Goal: Check status

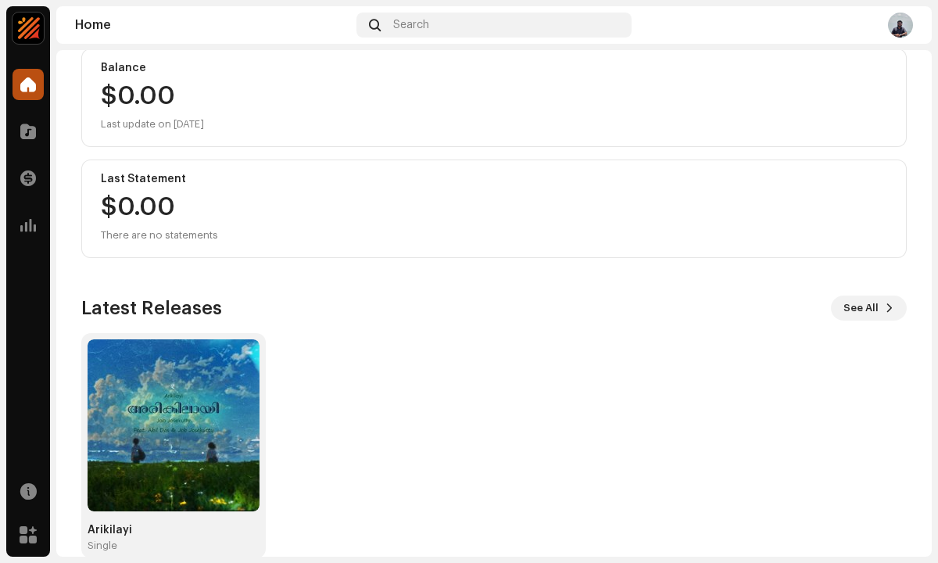
scroll to position [210, 0]
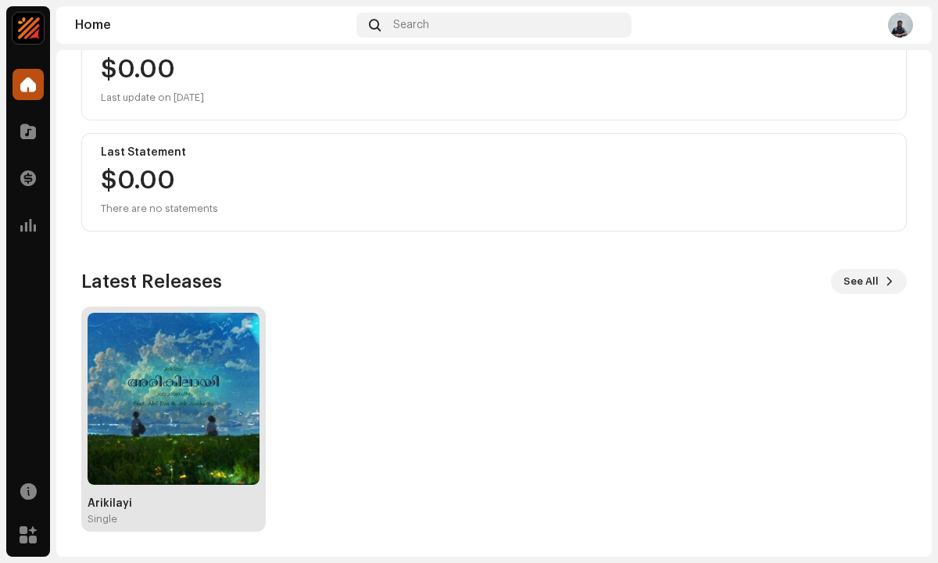
click at [154, 371] on img at bounding box center [174, 399] width 172 height 172
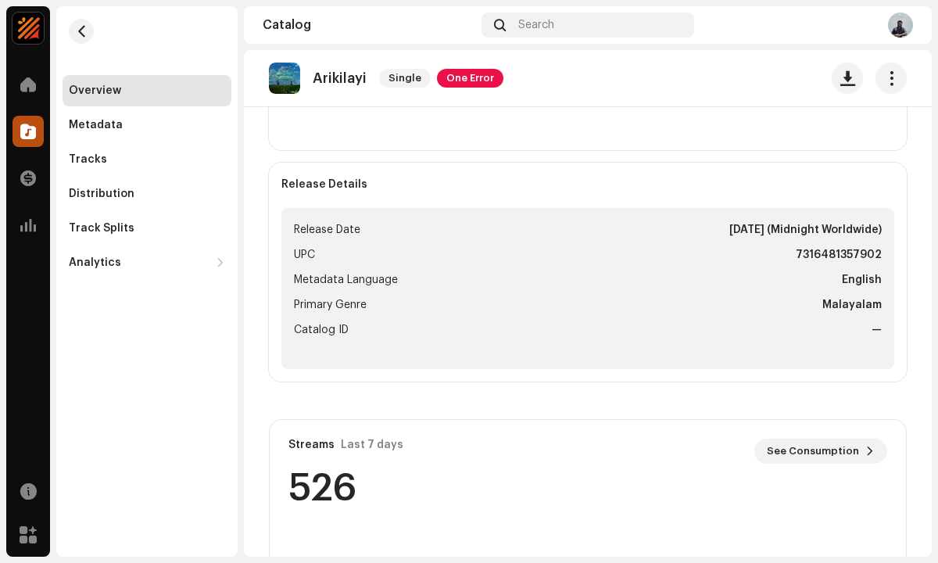
scroll to position [550, 0]
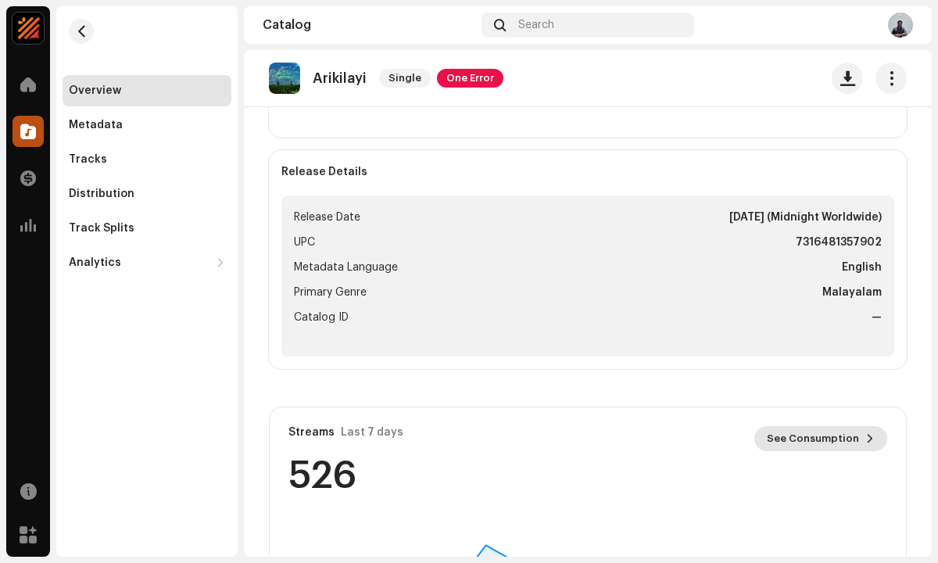
click at [786, 435] on span "See Consumption" at bounding box center [813, 438] width 92 height 31
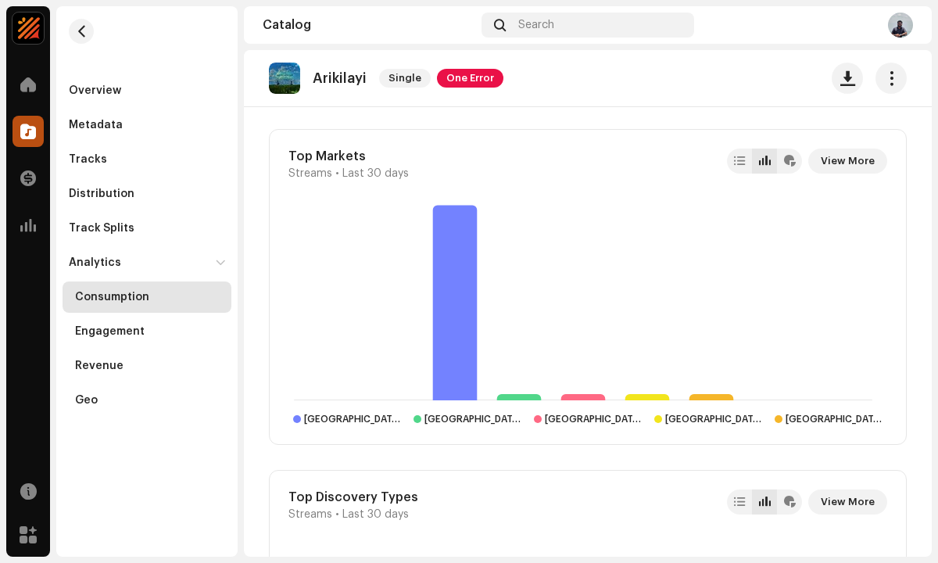
scroll to position [1404, 0]
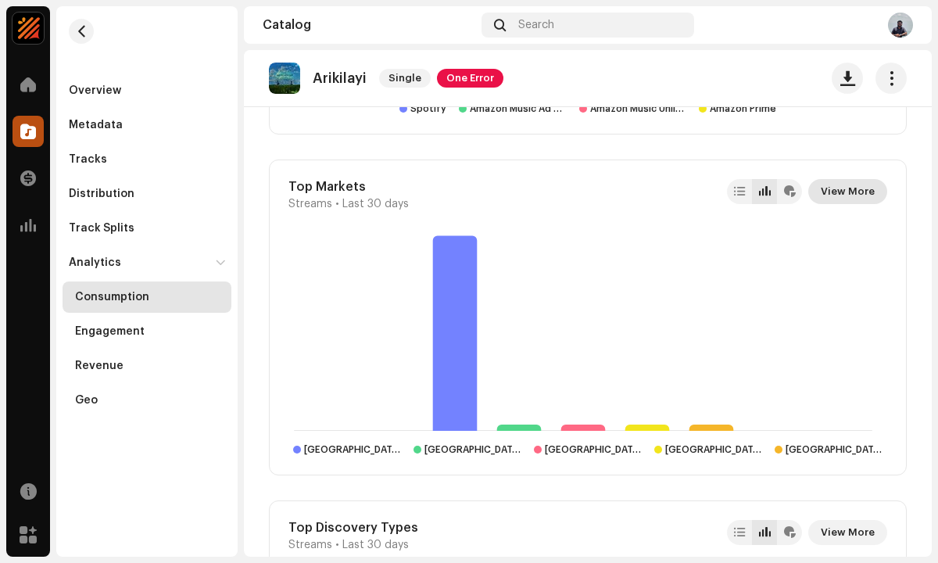
click at [840, 193] on span "View More" at bounding box center [848, 191] width 54 height 31
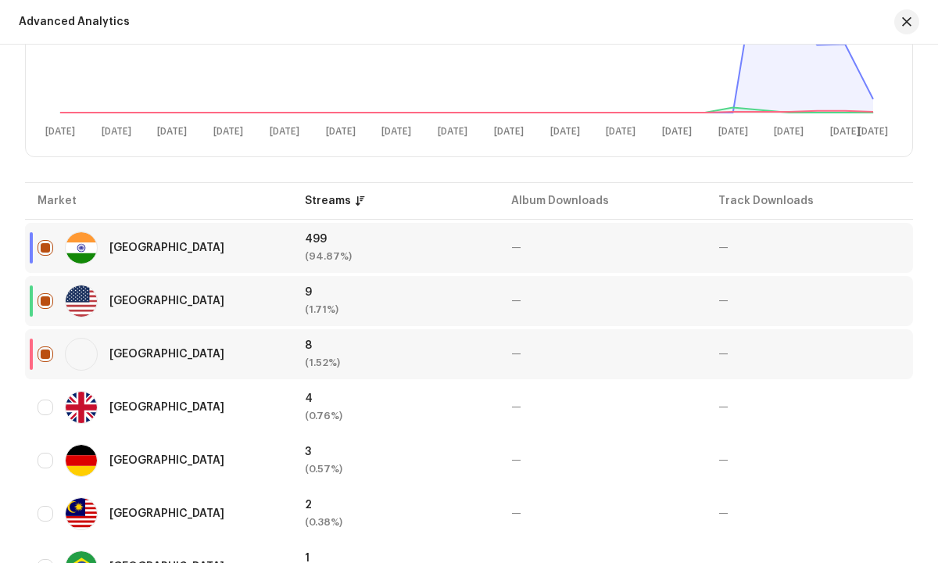
scroll to position [492, 0]
